Goal: Use online tool/utility: Utilize a website feature to perform a specific function

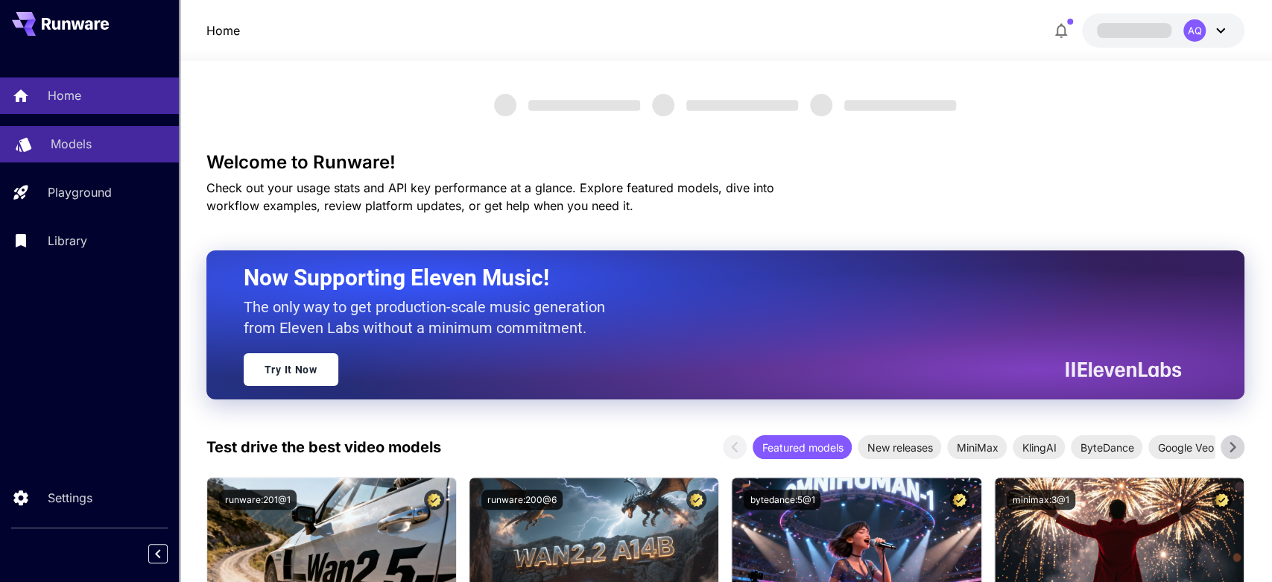
click at [57, 148] on p "Models" at bounding box center [71, 144] width 41 height 18
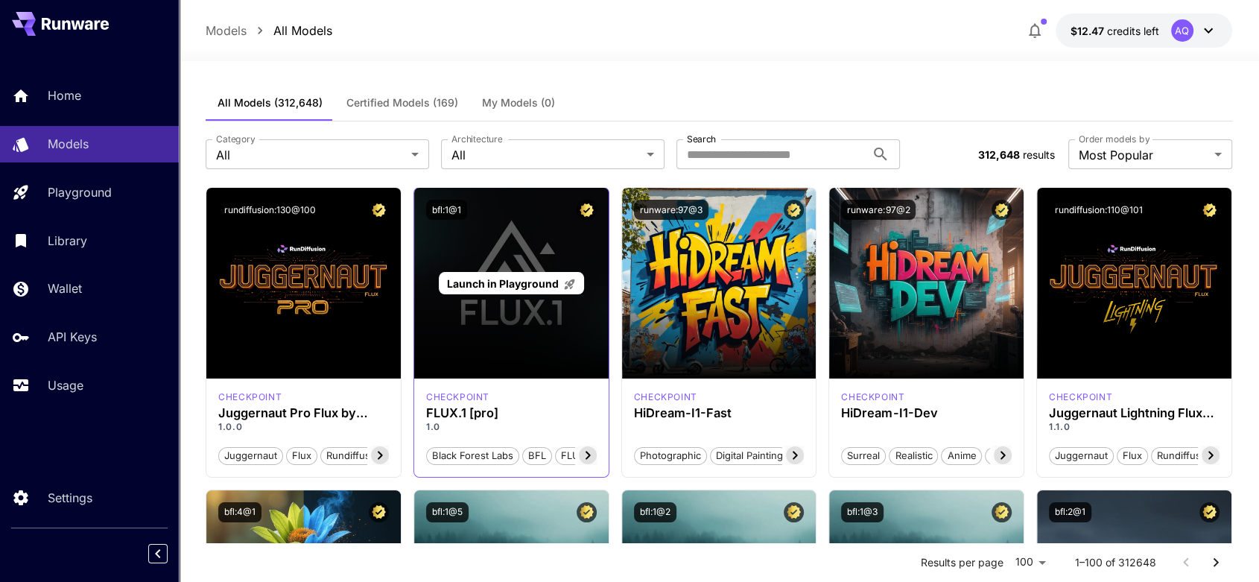
click at [515, 285] on span "Launch in Playground" at bounding box center [503, 283] width 112 height 13
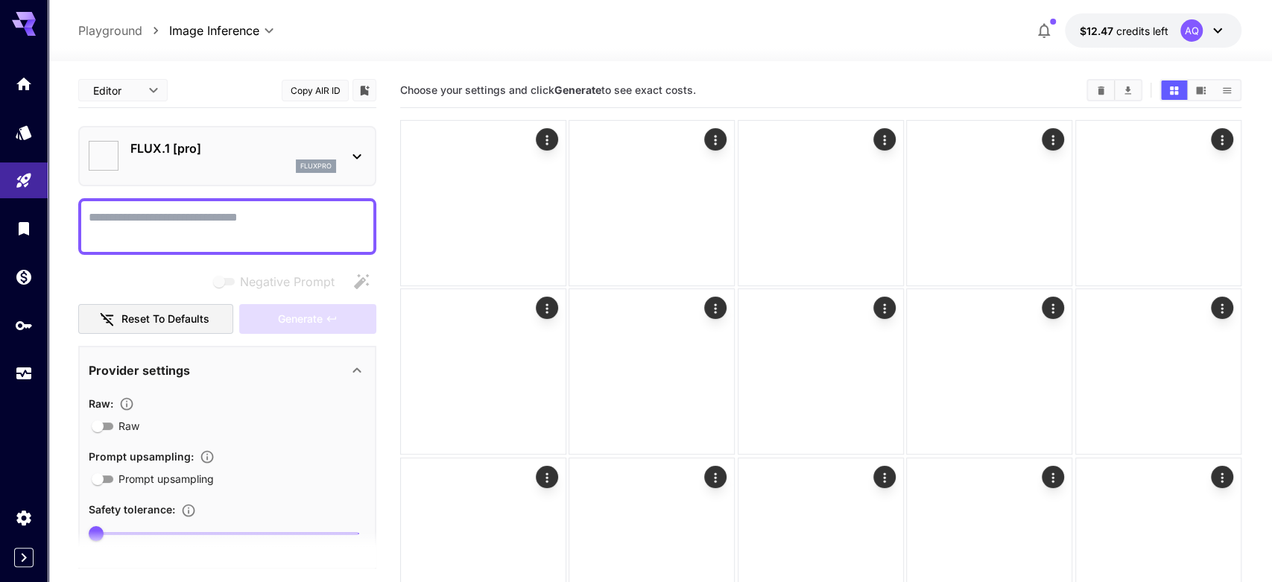
type input "**"
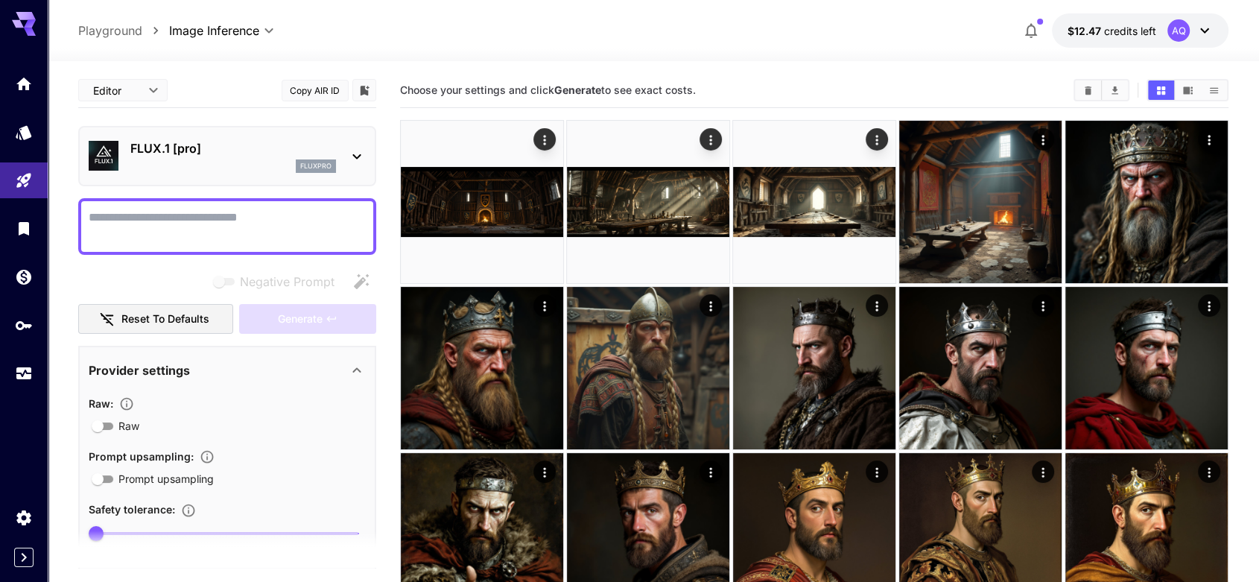
click at [253, 229] on textarea "Negative Prompt" at bounding box center [227, 227] width 277 height 36
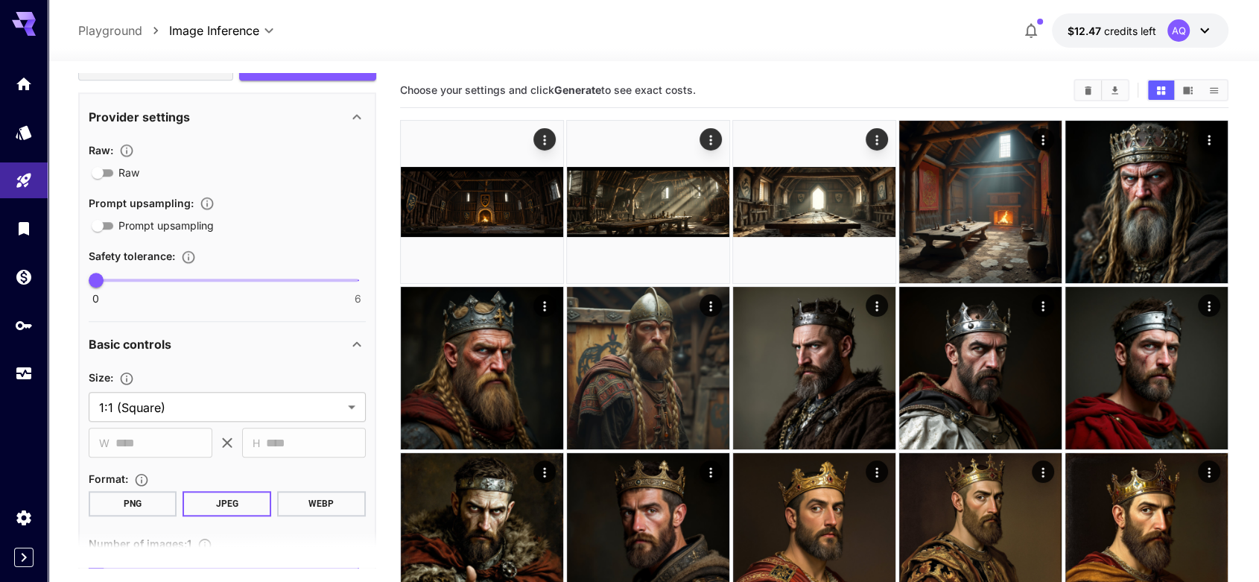
scroll to position [1007, 0]
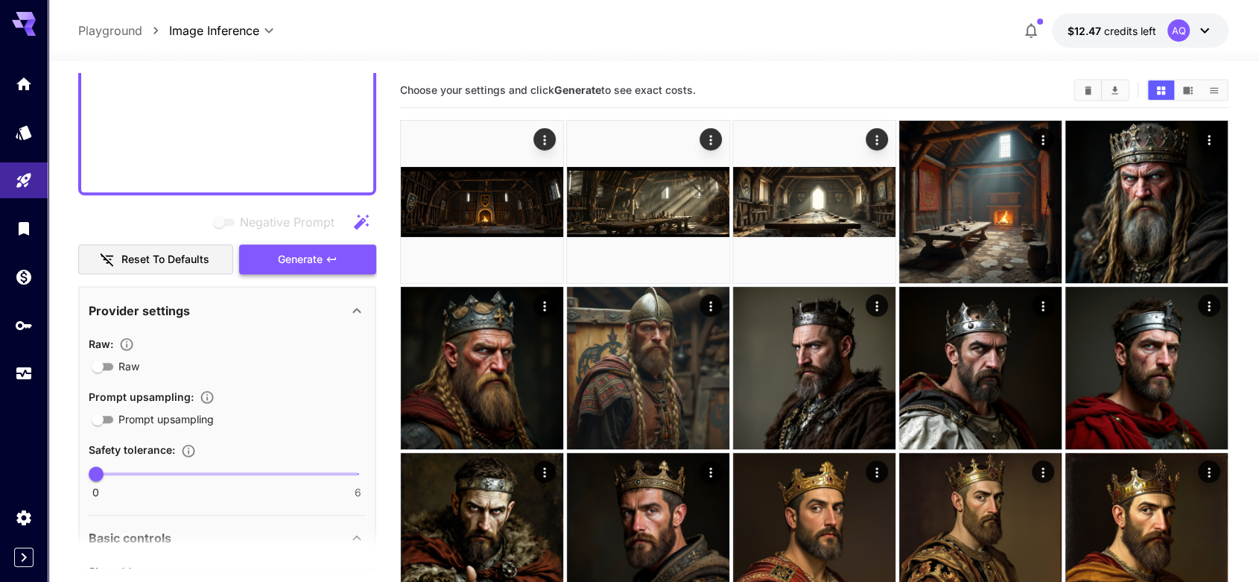
type textarea "**********"
click at [331, 258] on icon "button" at bounding box center [332, 259] width 12 height 12
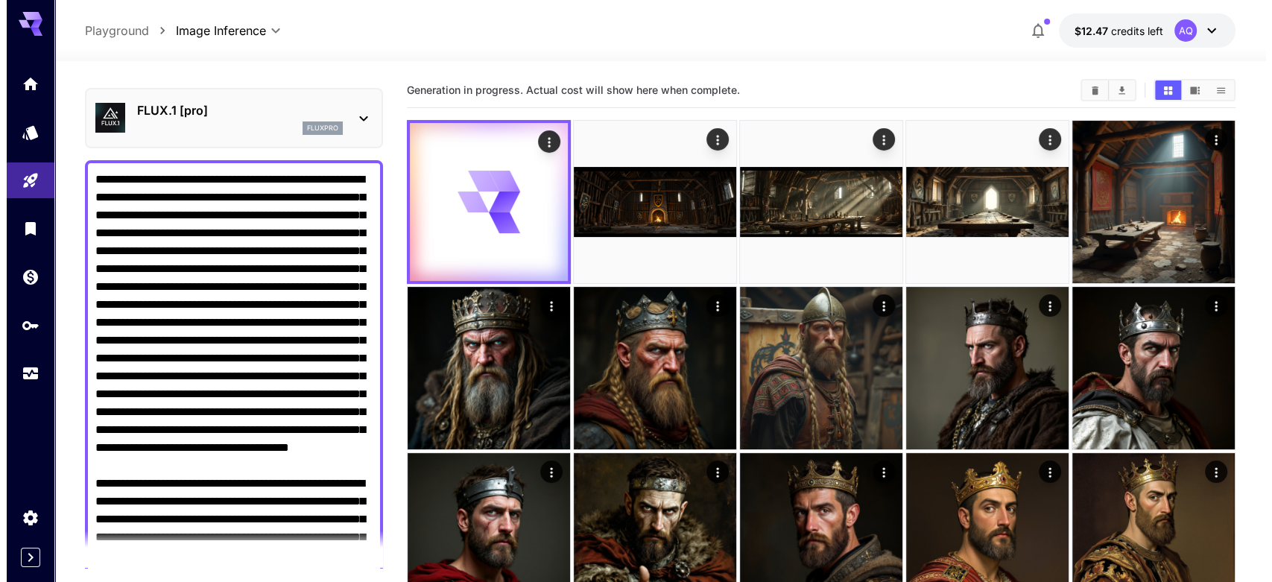
scroll to position [0, 0]
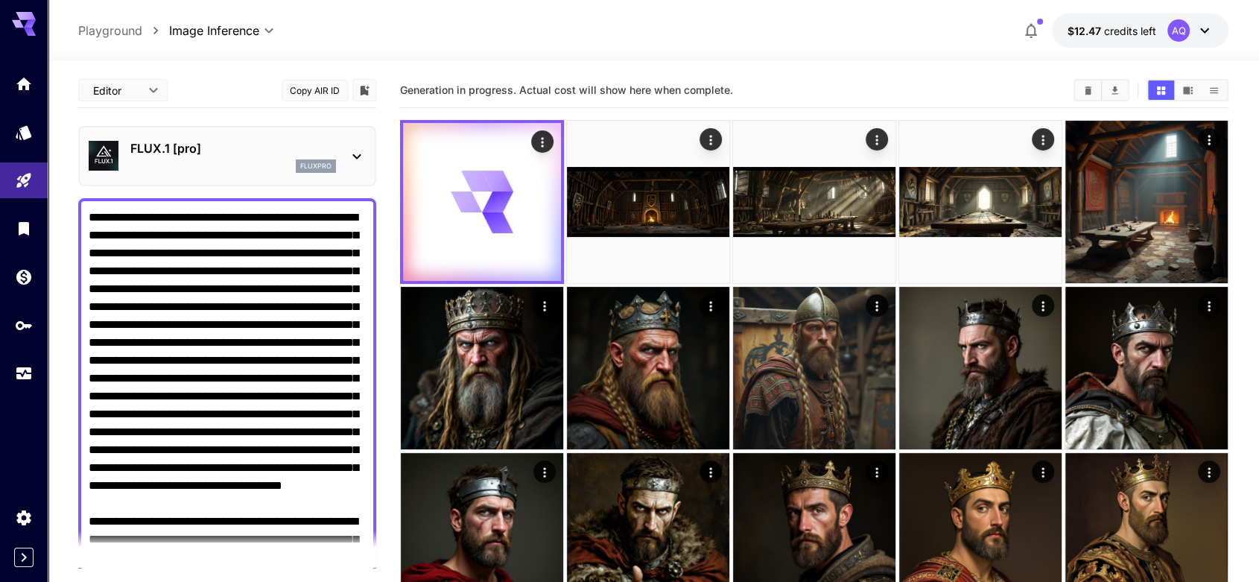
click at [356, 153] on icon at bounding box center [357, 157] width 18 height 18
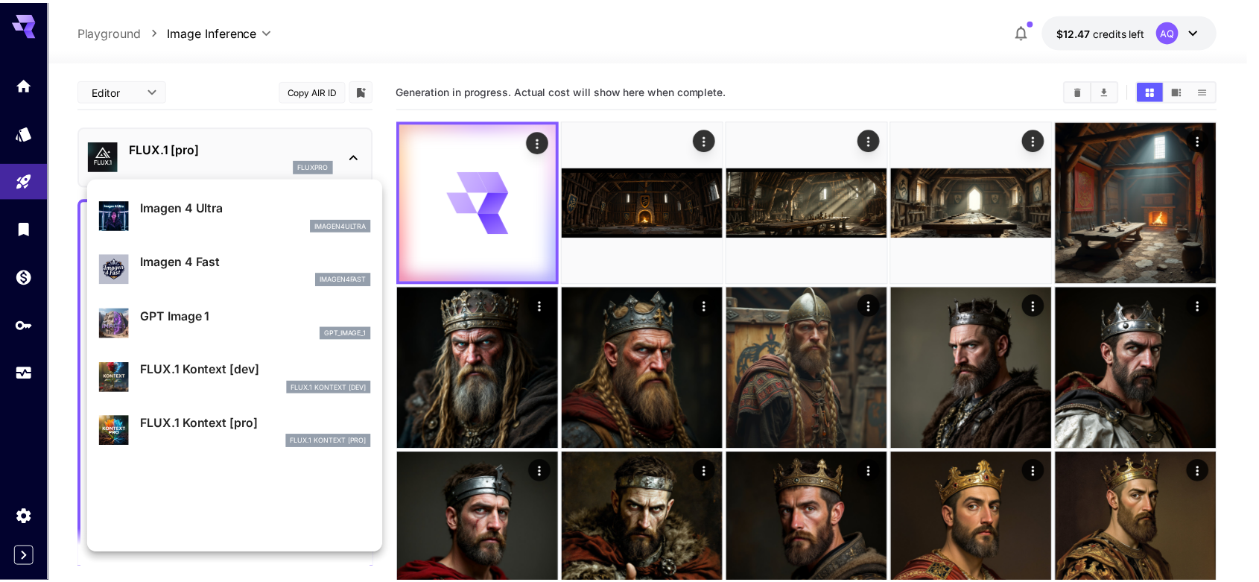
scroll to position [969, 0]
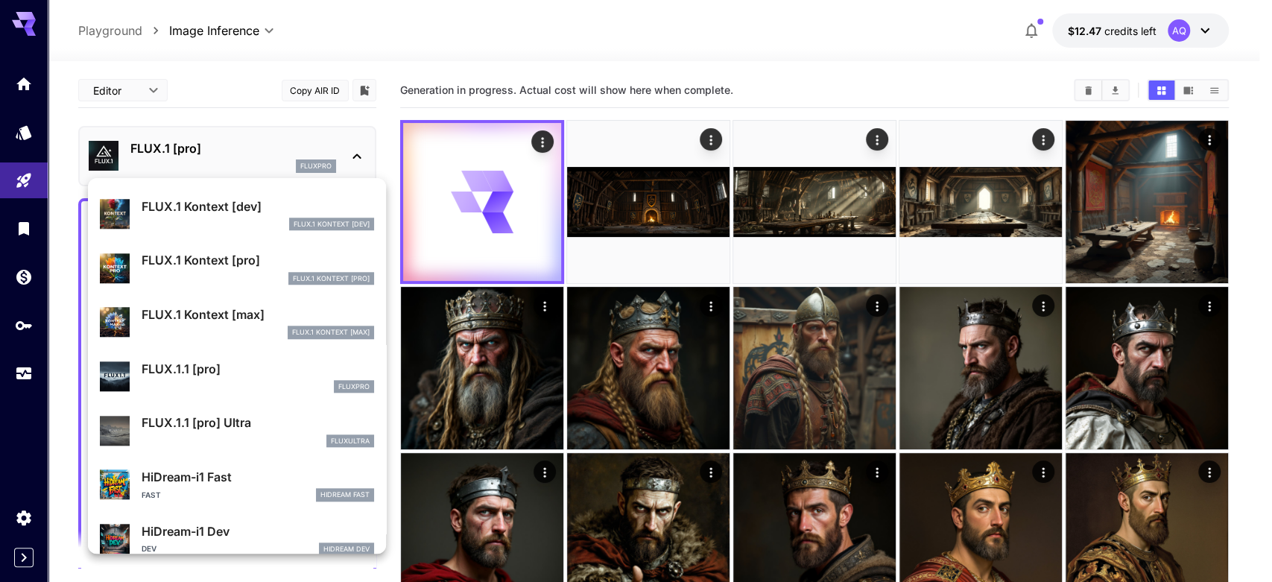
click at [191, 371] on p "FLUX.1.1 [pro]" at bounding box center [258, 369] width 232 height 18
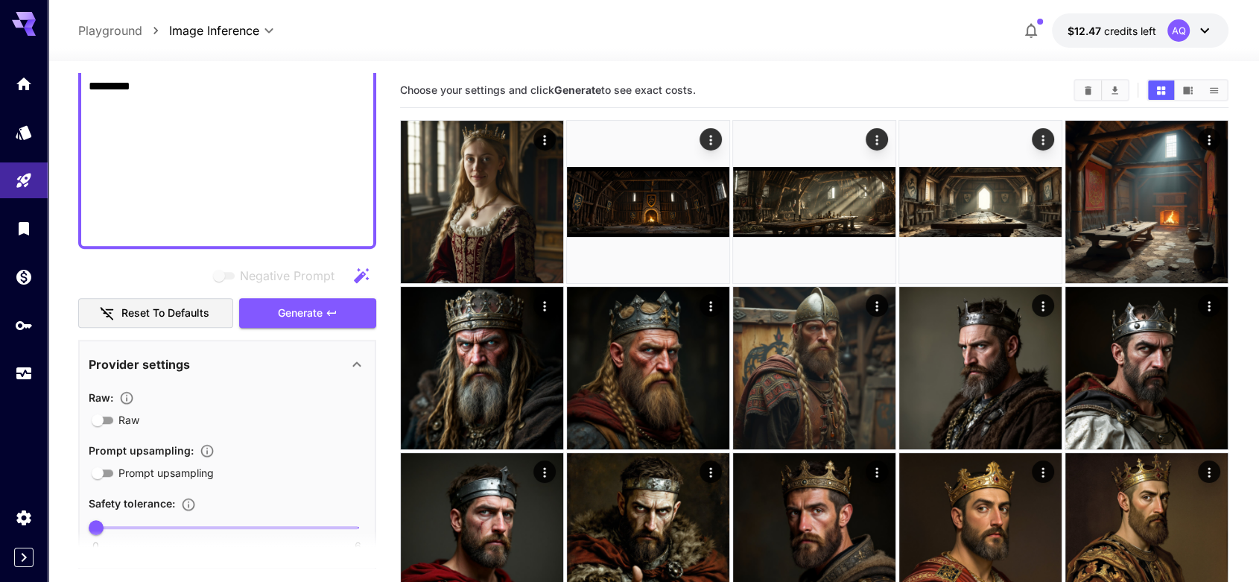
scroll to position [966, 0]
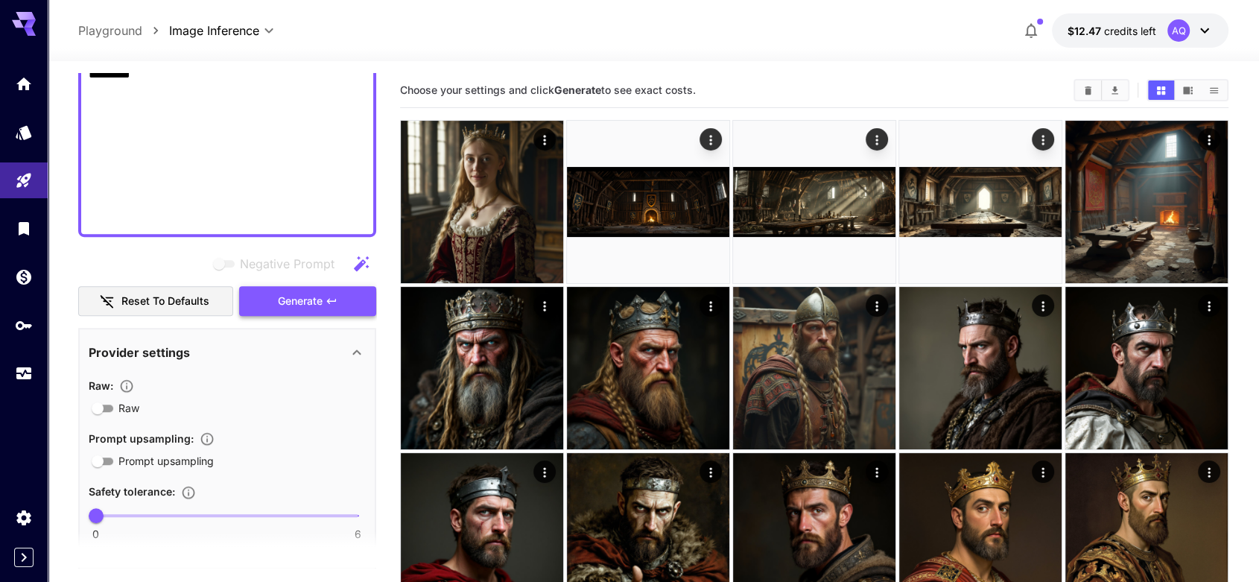
click at [297, 302] on span "Generate" at bounding box center [300, 301] width 45 height 19
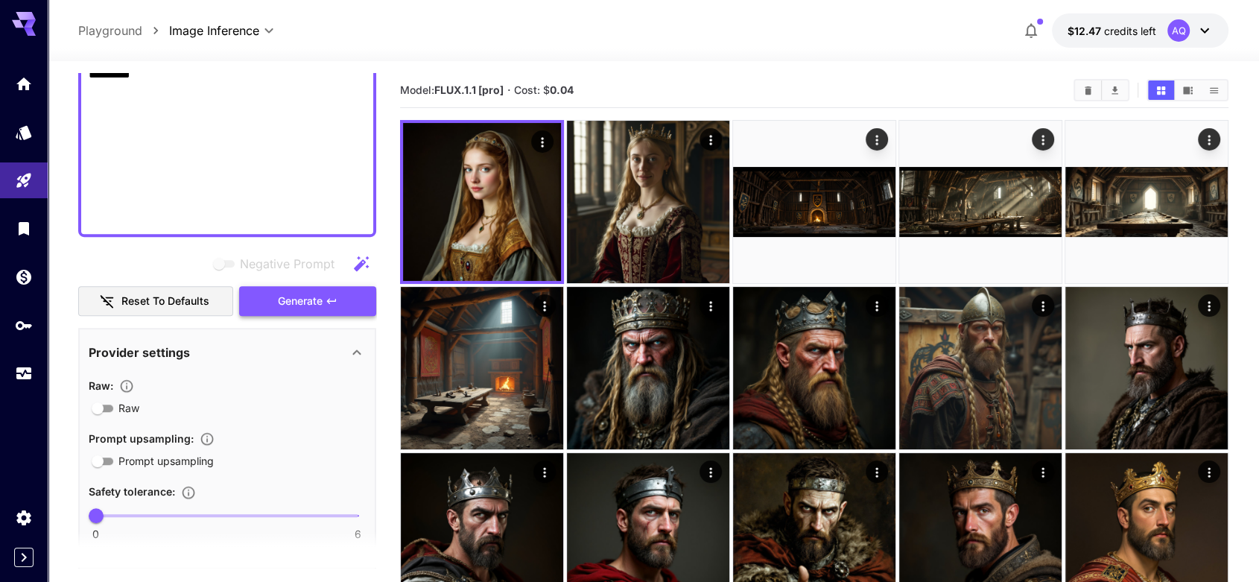
click at [311, 301] on span "Generate" at bounding box center [300, 301] width 45 height 19
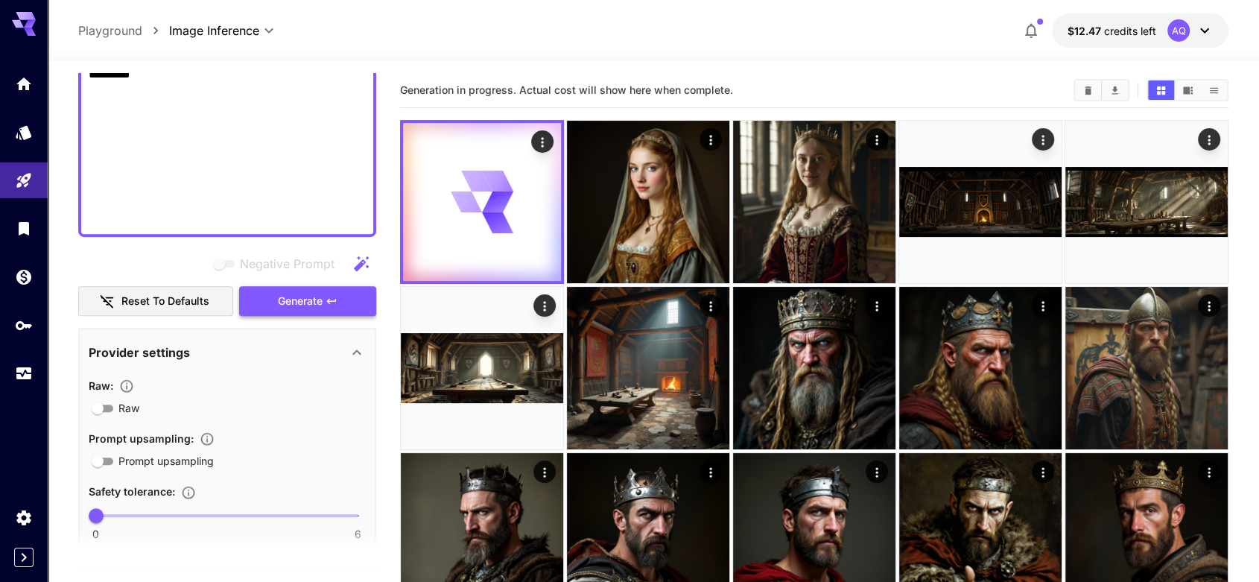
scroll to position [773, 0]
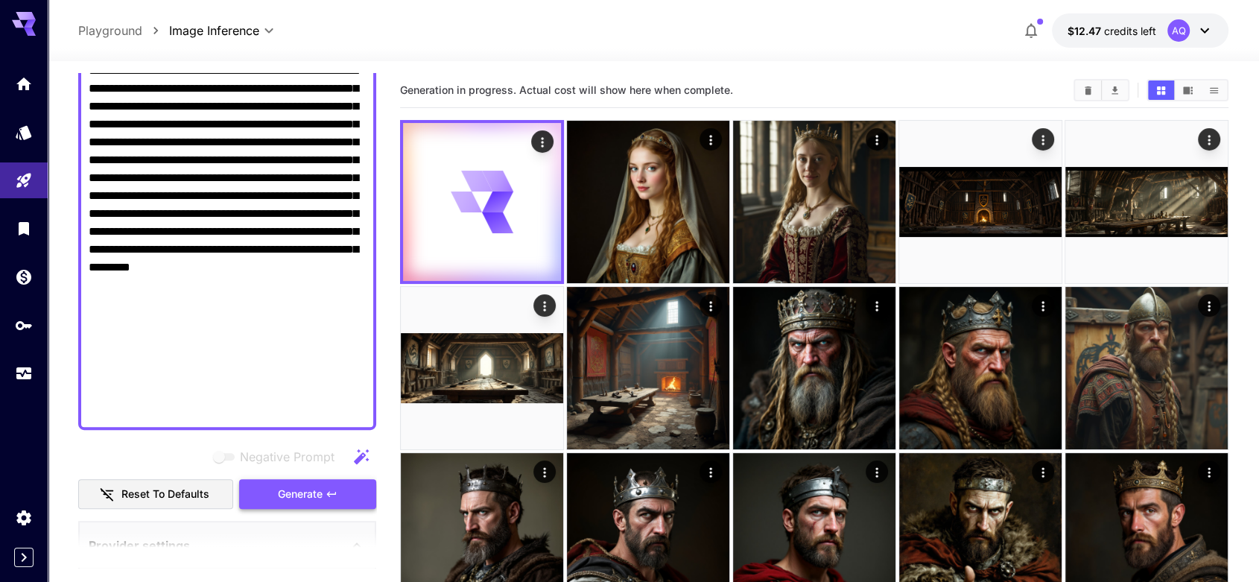
click at [292, 493] on span "Generate" at bounding box center [300, 494] width 45 height 19
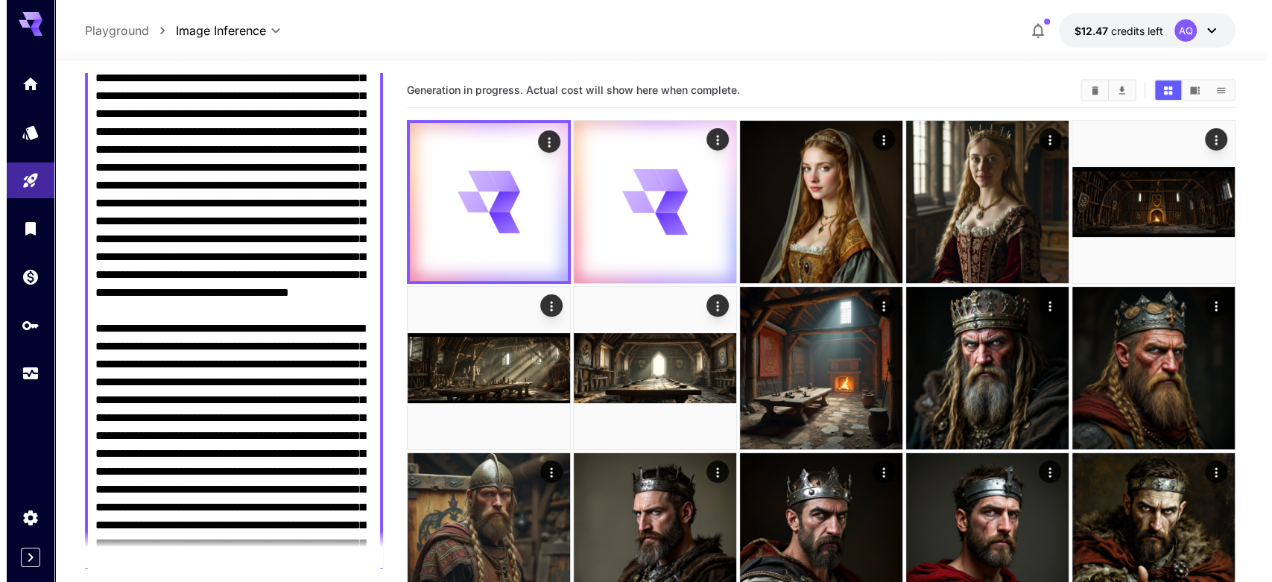
scroll to position [0, 0]
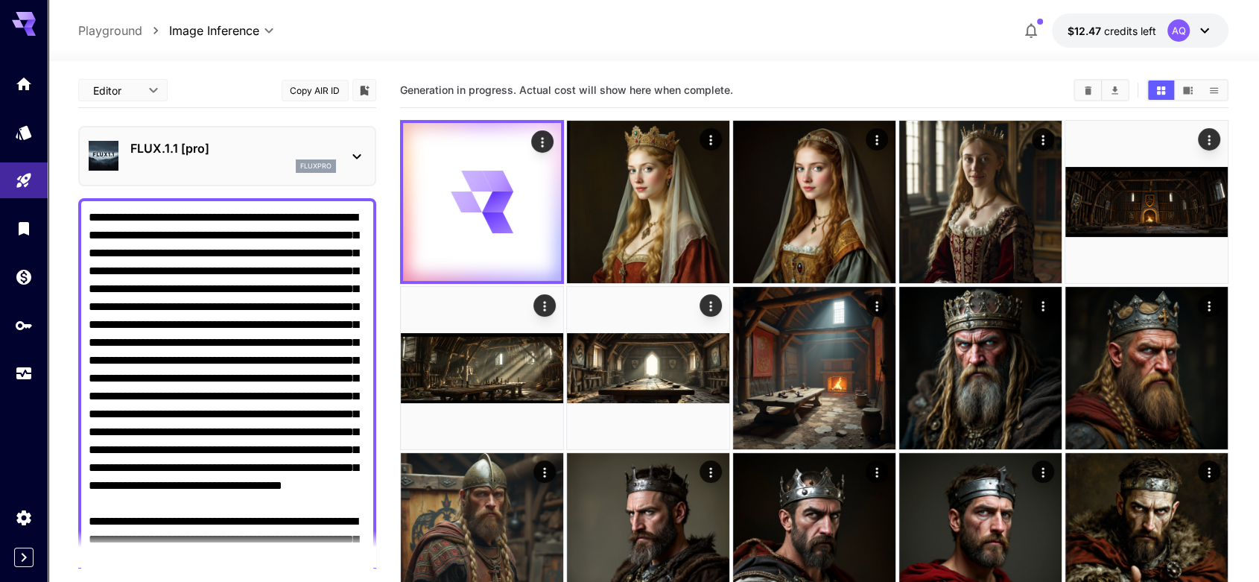
click at [364, 148] on icon at bounding box center [357, 157] width 18 height 18
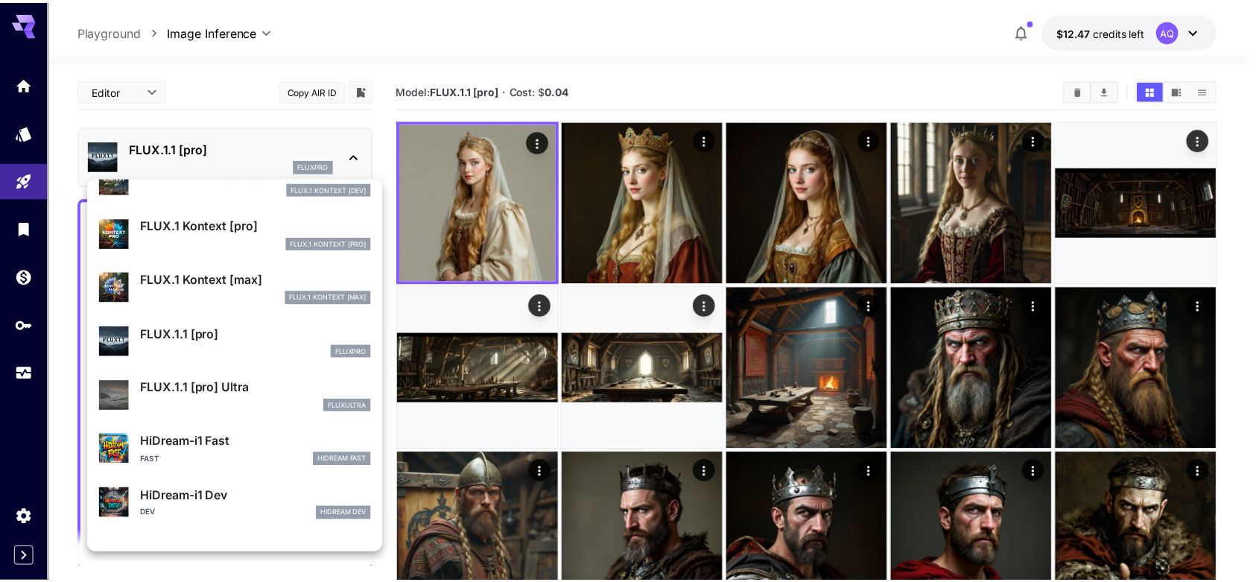
scroll to position [971, 0]
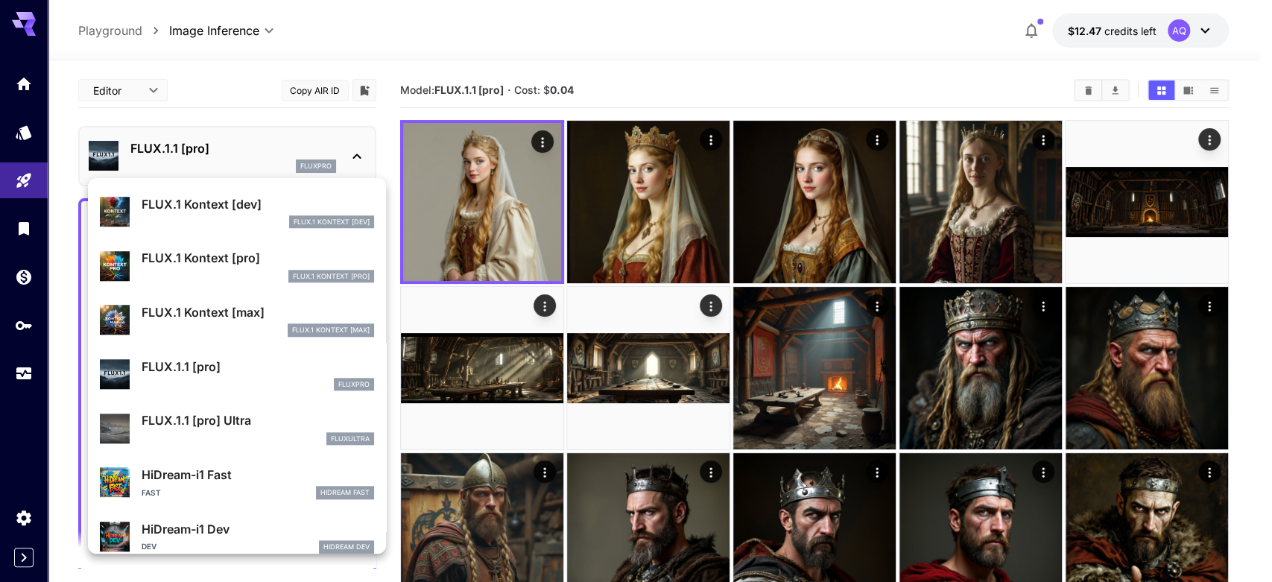
click at [195, 434] on div "fluxultra" at bounding box center [258, 438] width 232 height 13
type input "**********"
type input "****"
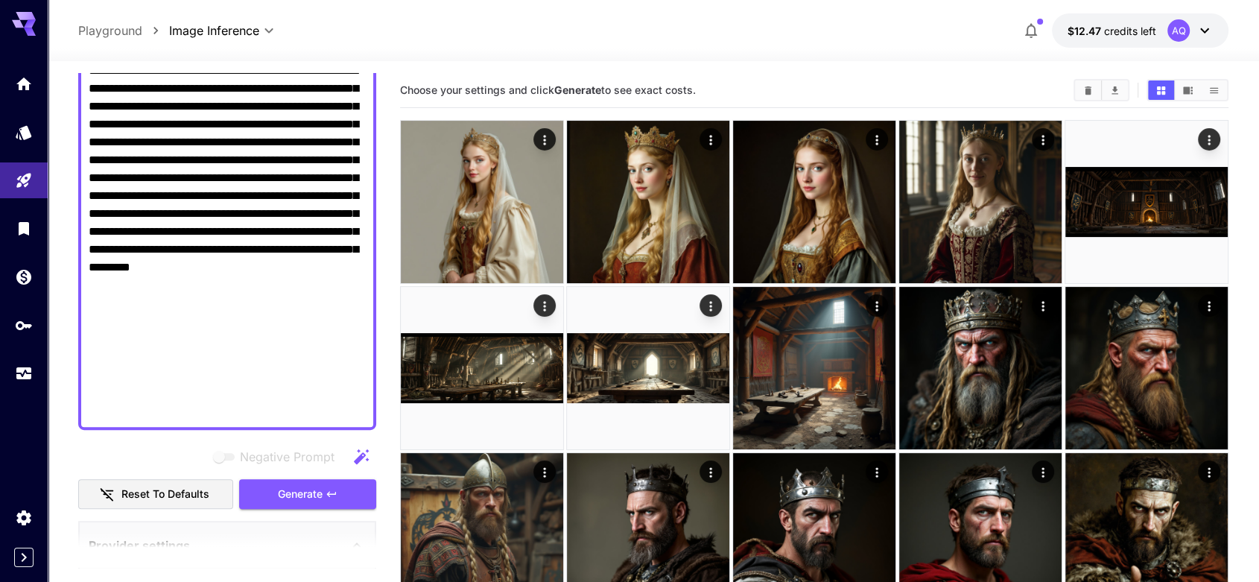
scroll to position [966, 0]
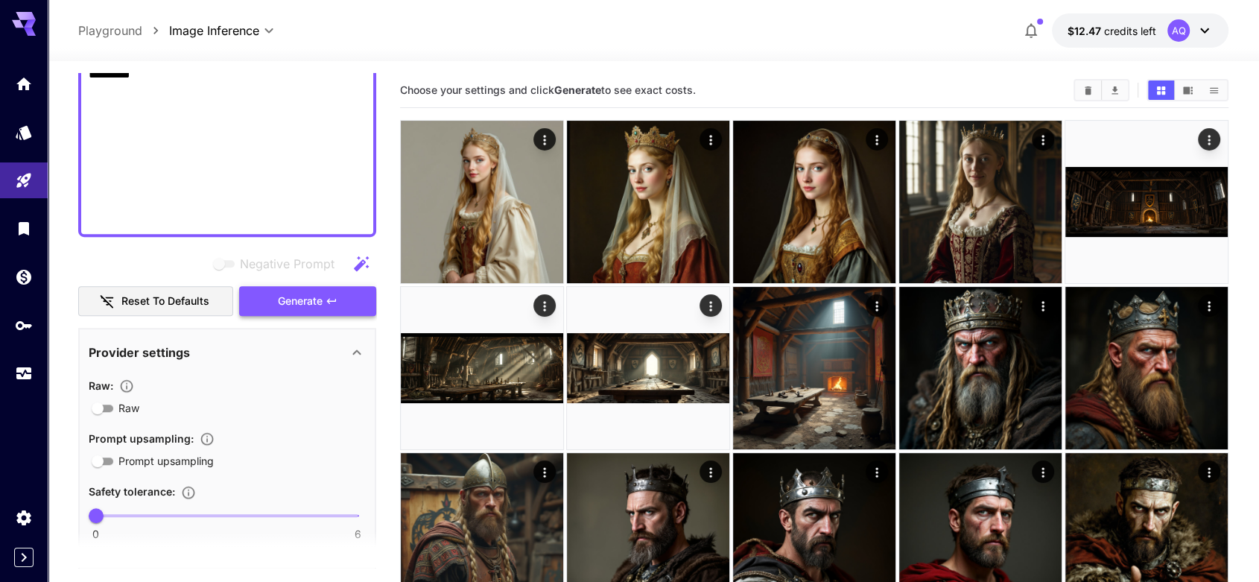
click at [344, 302] on button "Generate" at bounding box center [307, 301] width 137 height 31
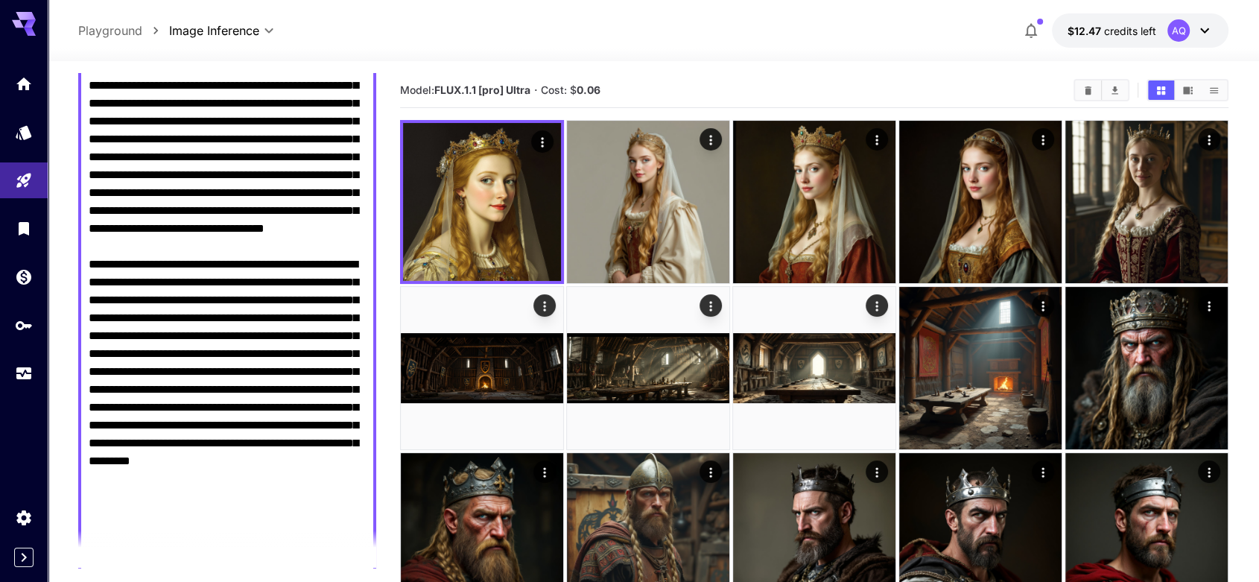
scroll to position [966, 0]
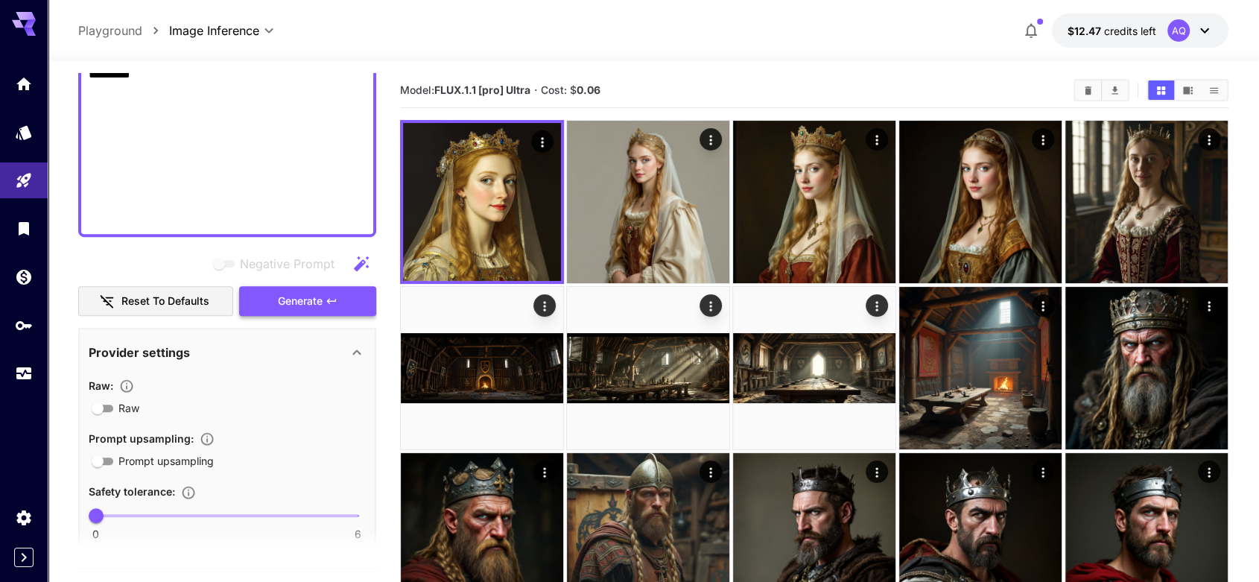
click at [308, 309] on button "Generate" at bounding box center [307, 301] width 137 height 31
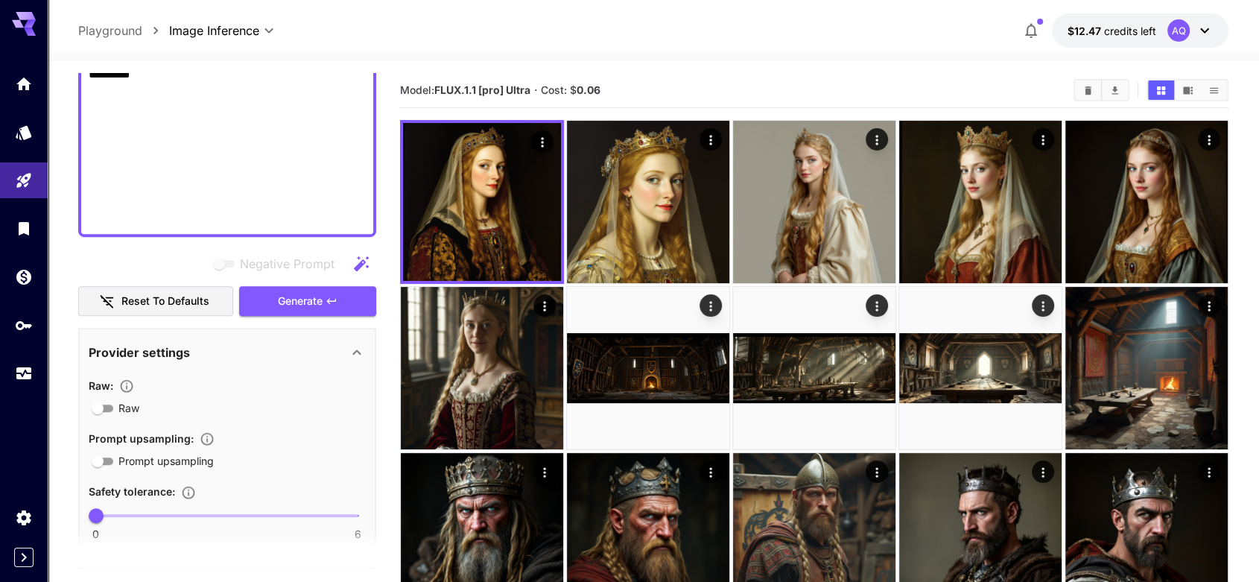
paste textarea "**********"
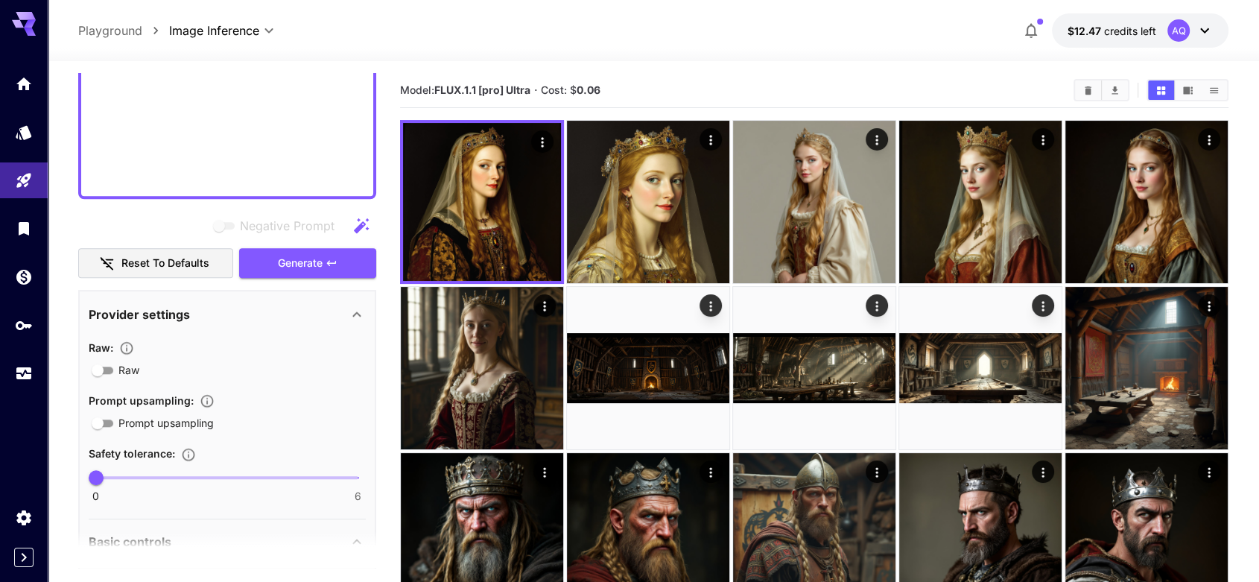
scroll to position [1187, 0]
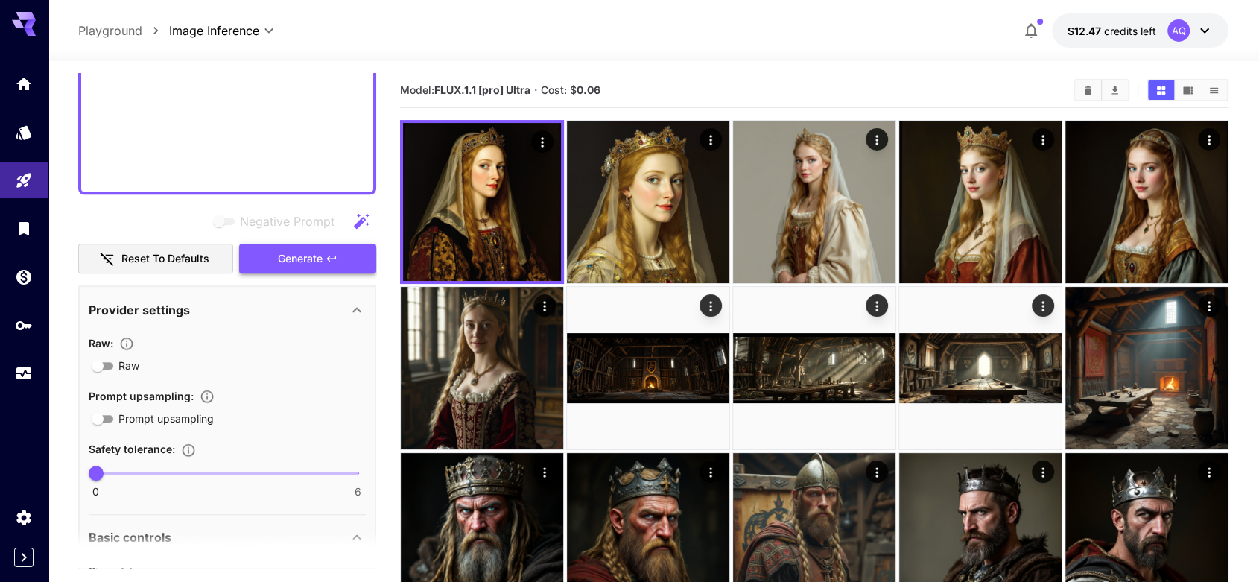
type textarea "**********"
click at [310, 264] on span "Generate" at bounding box center [300, 259] width 45 height 19
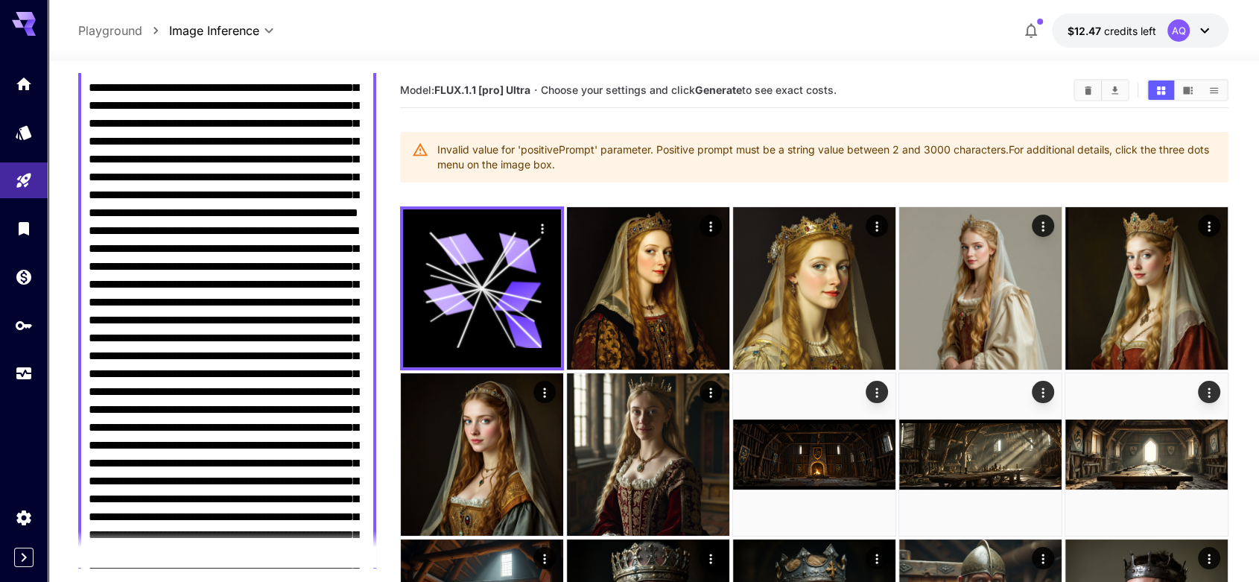
scroll to position [221, 0]
click at [242, 236] on textarea "Negative Prompt" at bounding box center [228, 569] width 278 height 1162
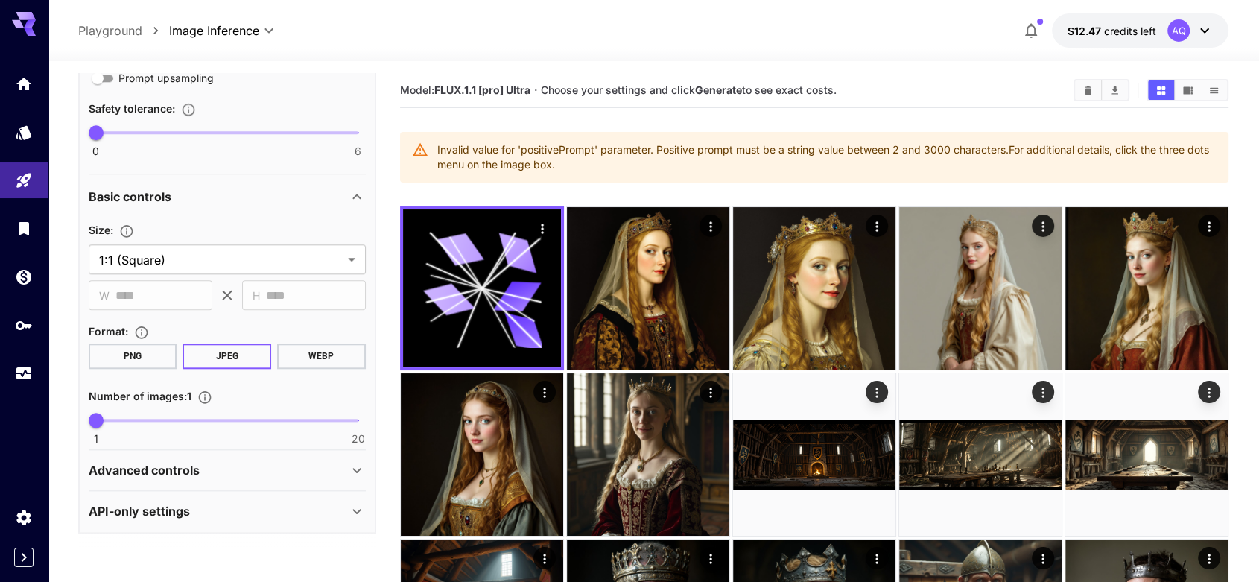
scroll to position [1142, 0]
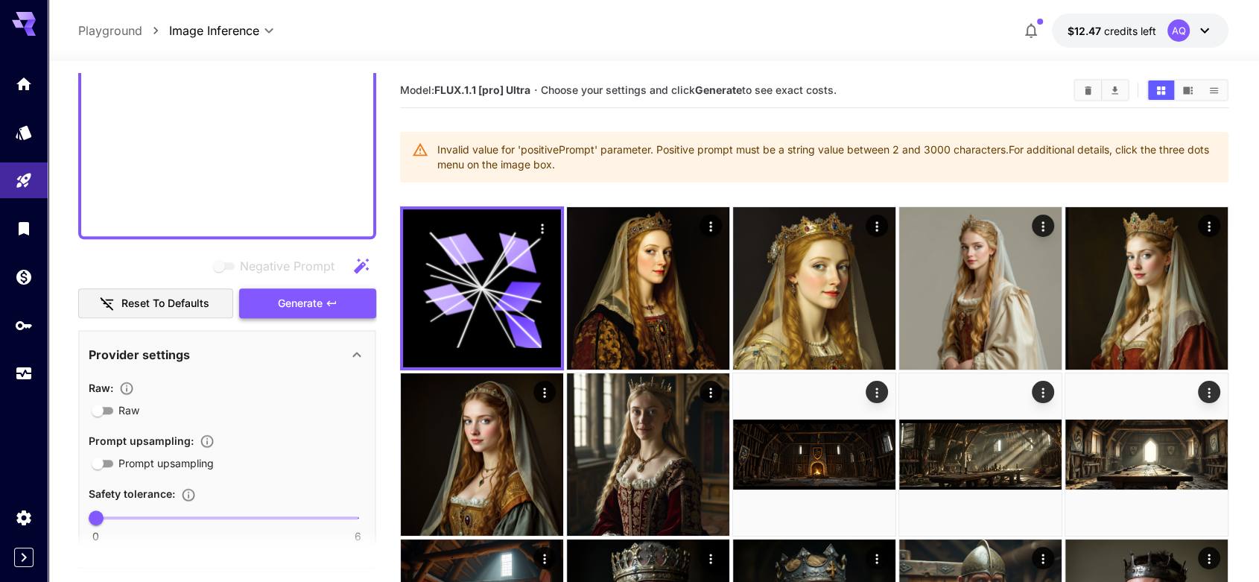
click at [305, 297] on span "Generate" at bounding box center [300, 303] width 45 height 19
